Goal: Information Seeking & Learning: Learn about a topic

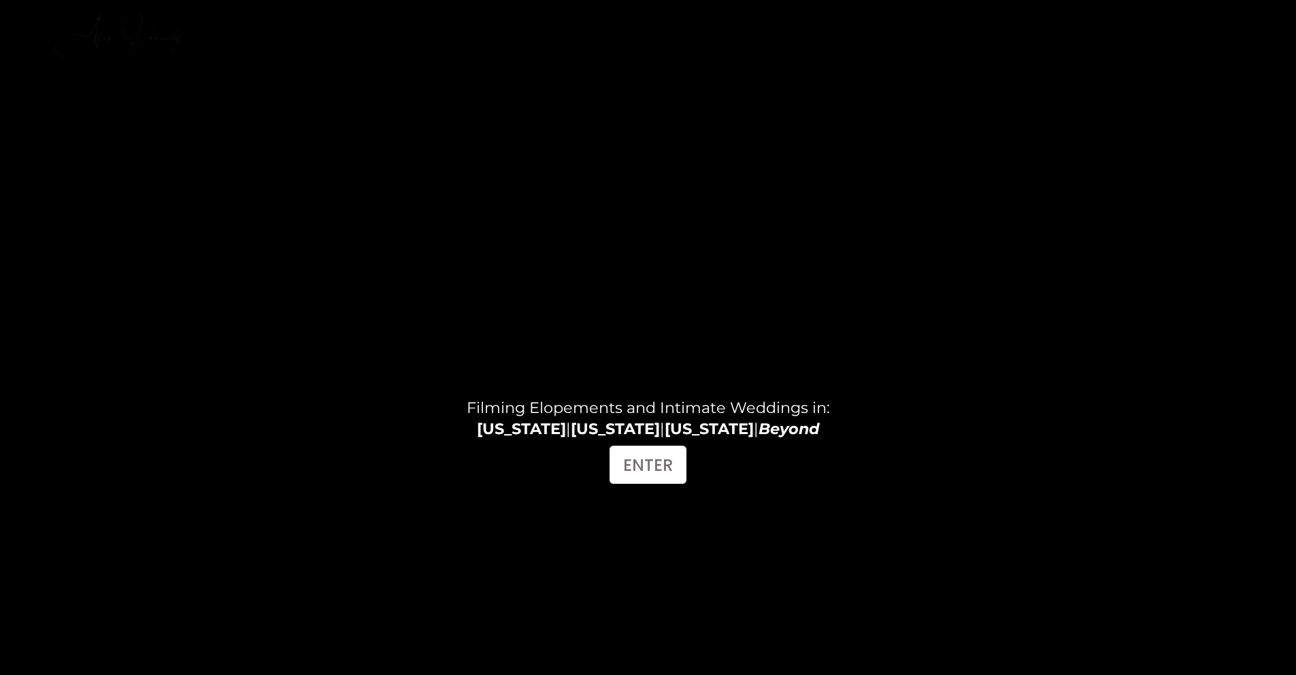
click at [1100, 18] on link "FILMS" at bounding box center [1103, 21] width 42 height 18
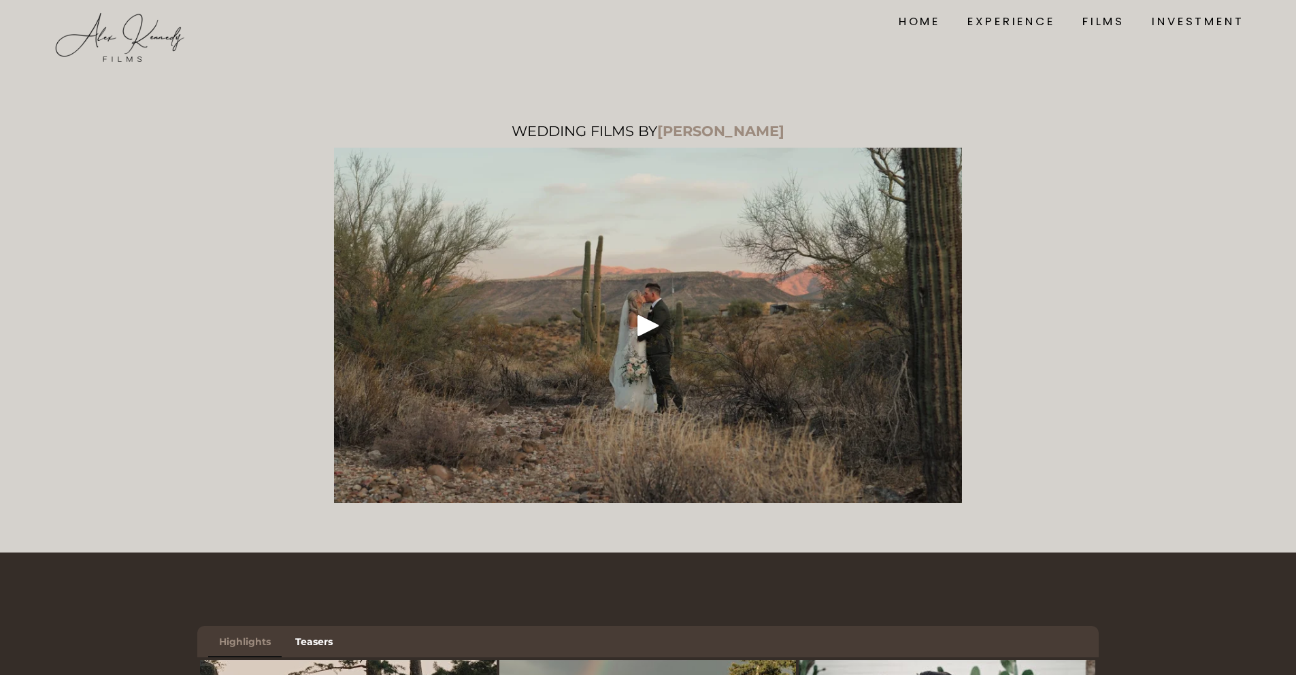
click at [1196, 26] on link "INVESTMENT" at bounding box center [1198, 21] width 93 height 18
